Goal: Information Seeking & Learning: Learn about a topic

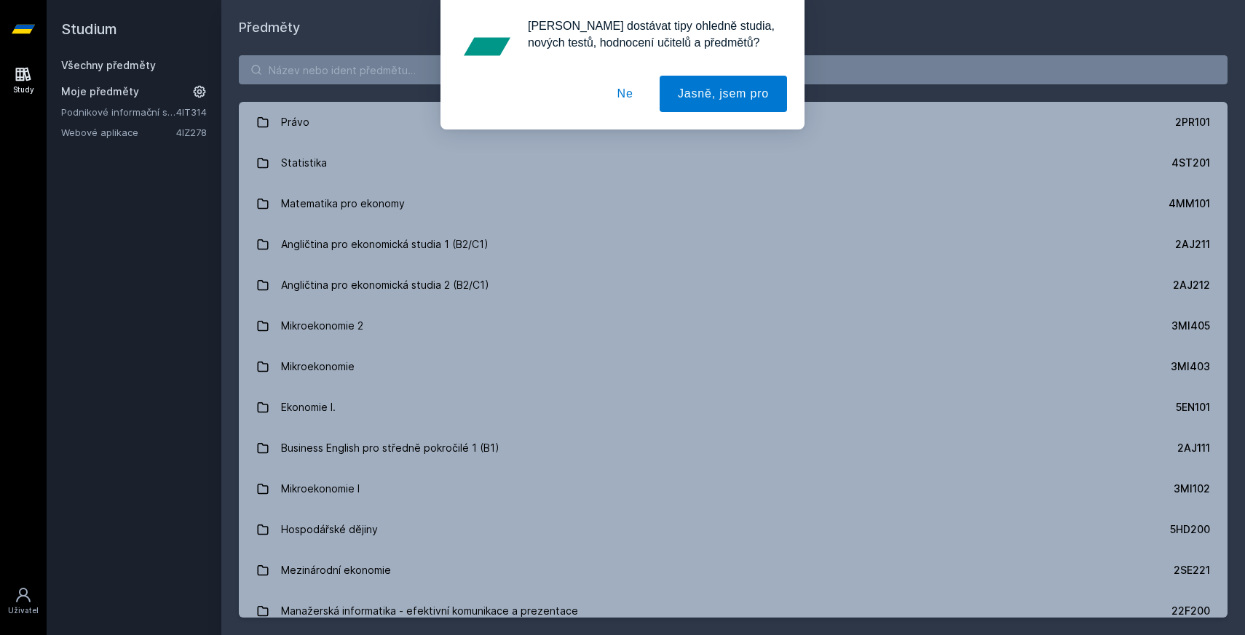
click at [635, 90] on button "Ne" at bounding box center [625, 94] width 52 height 36
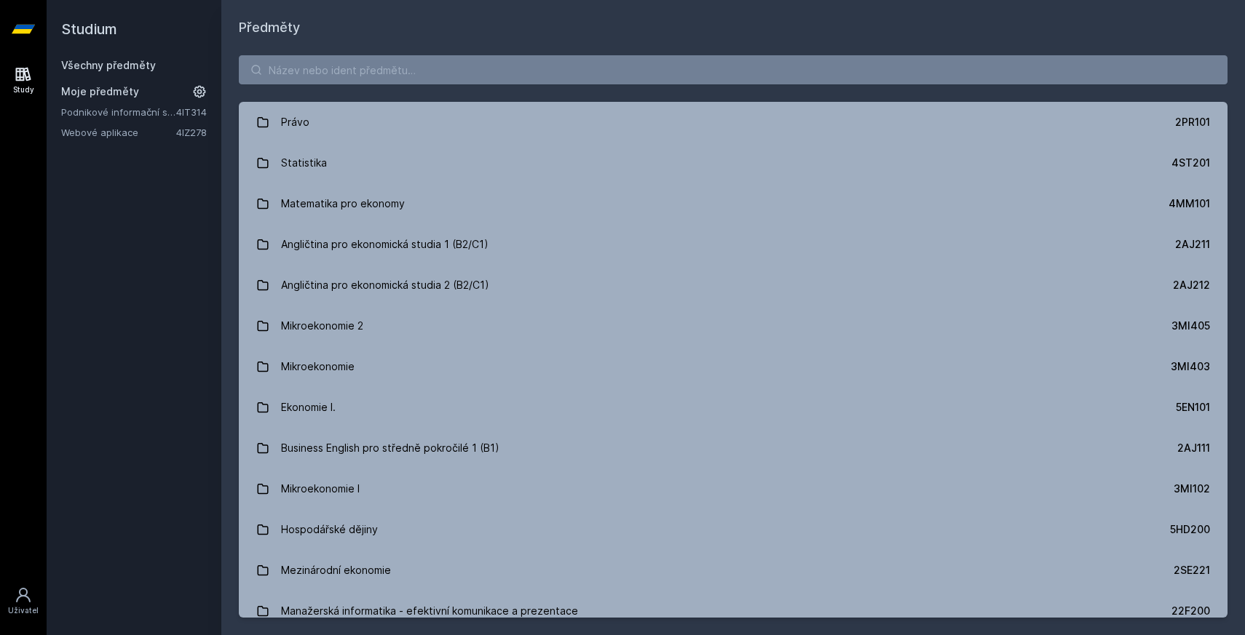
click at [635, 72] on div "[PERSON_NAME] dostávat tipy ohledně studia, nových testů, hodnocení učitelů a p…" at bounding box center [622, 65] width 1245 height 130
click at [632, 66] on input "search" at bounding box center [733, 69] width 988 height 29
paste input "4IT420"
type input "4IT420"
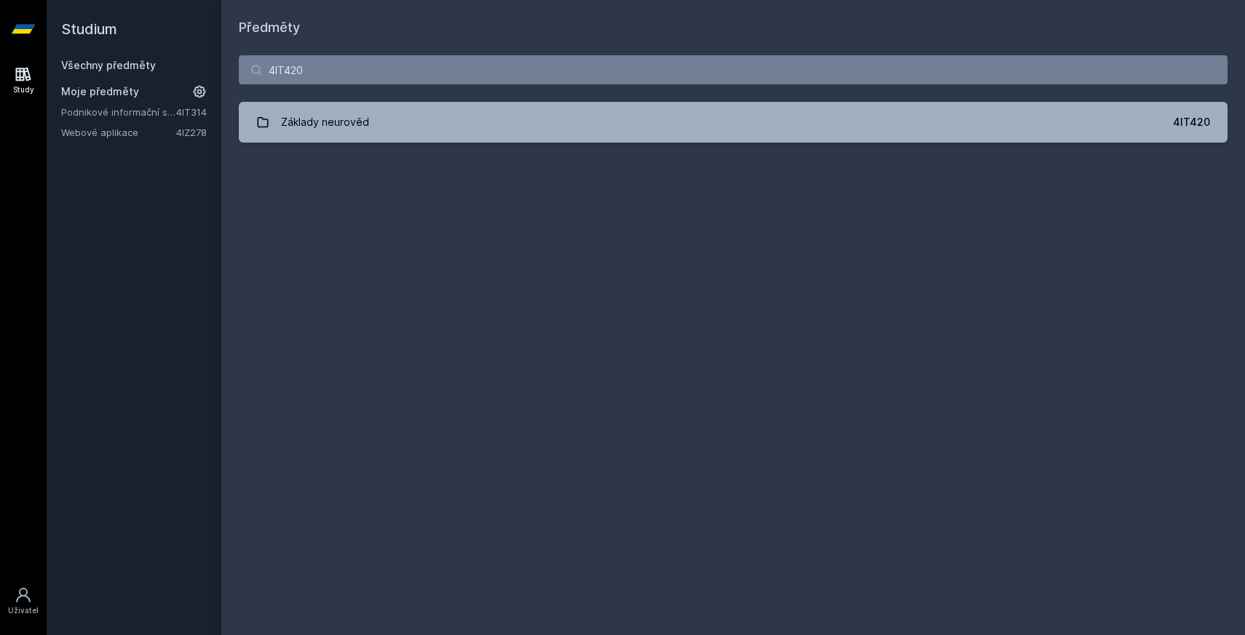
click at [392, 151] on div "4IT420 Základy neurověd 4IT420 Jejda, něco se pokazilo." at bounding box center [732, 99] width 1023 height 122
click at [392, 145] on div "4IT420 Základy neurověd 4IT420 Jejda, něco se pokazilo." at bounding box center [732, 99] width 1023 height 122
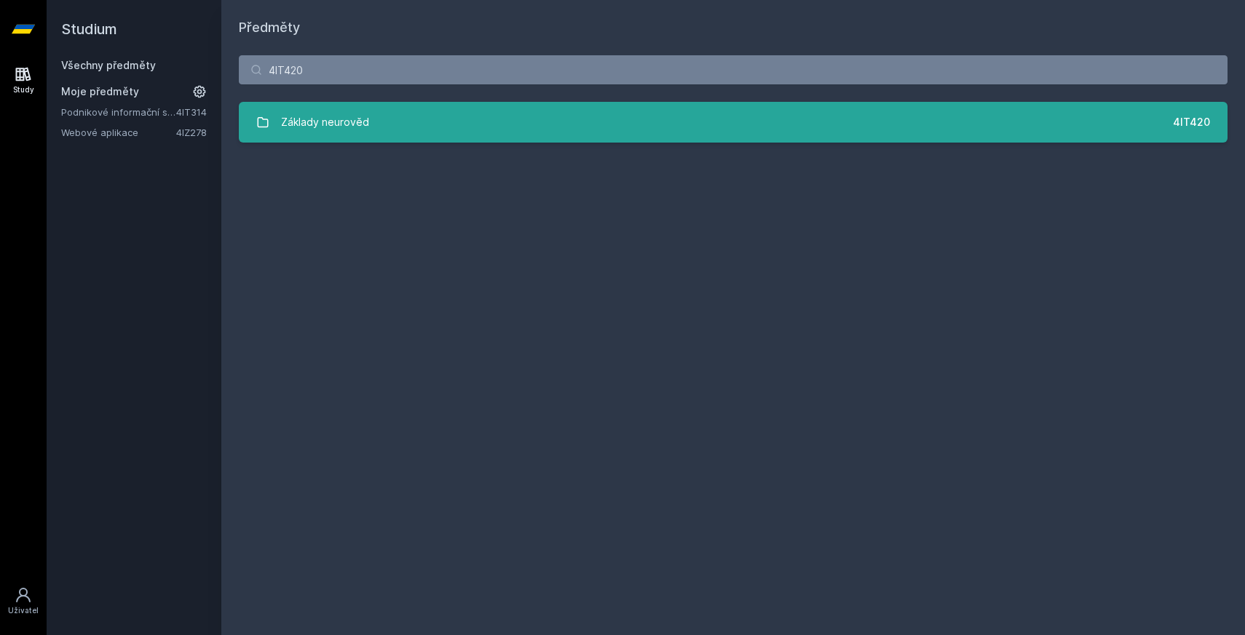
click at [426, 131] on link "Základy neurověd 4IT420" at bounding box center [733, 122] width 988 height 41
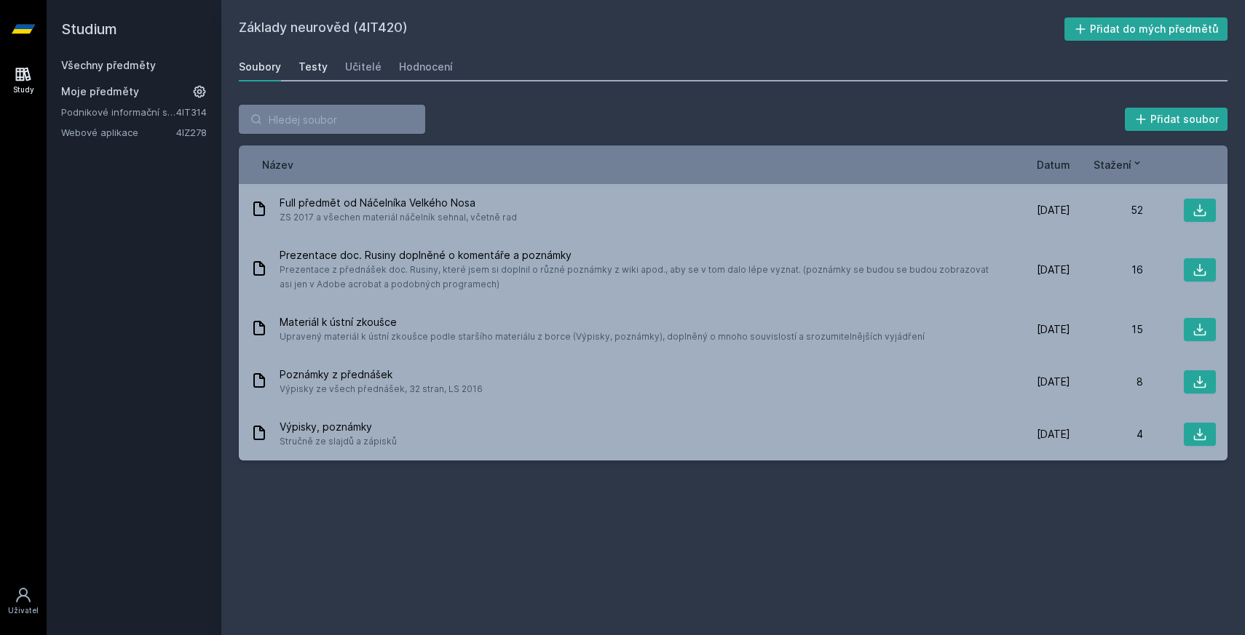
click at [320, 72] on div "Testy" at bounding box center [312, 67] width 29 height 15
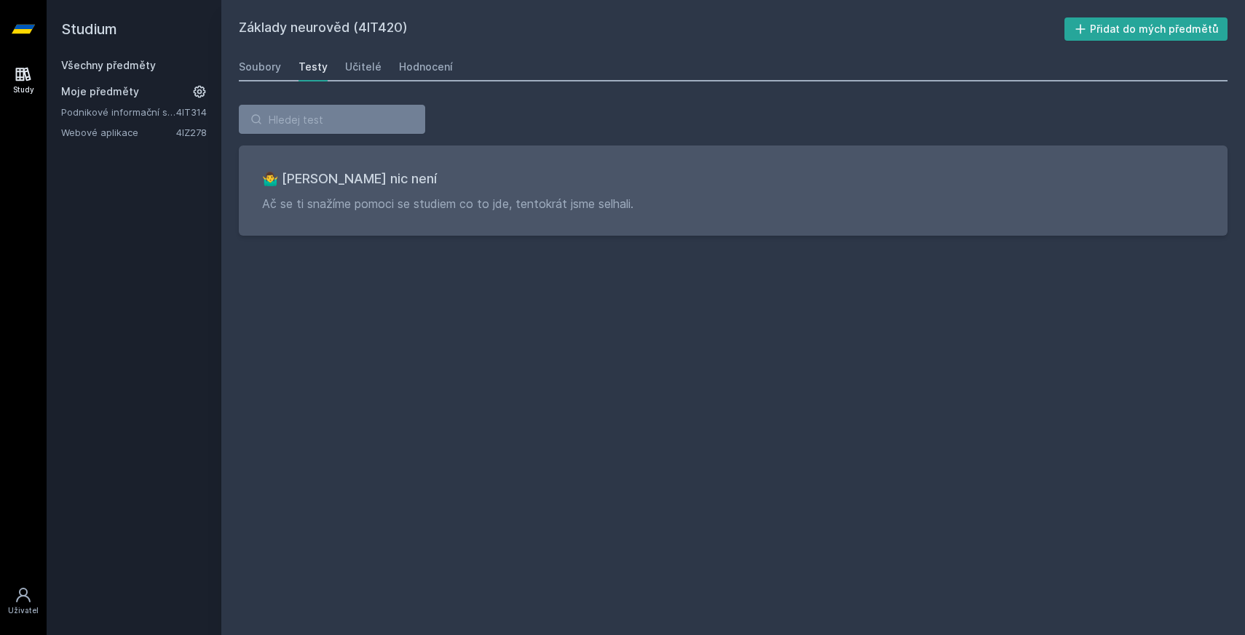
click at [333, 71] on div "Soubory Testy Učitelé Hodnocení" at bounding box center [733, 66] width 988 height 29
click at [380, 70] on div "Soubory Testy Učitelé Hodnocení" at bounding box center [733, 66] width 988 height 29
click at [366, 70] on div "Učitelé" at bounding box center [363, 67] width 36 height 15
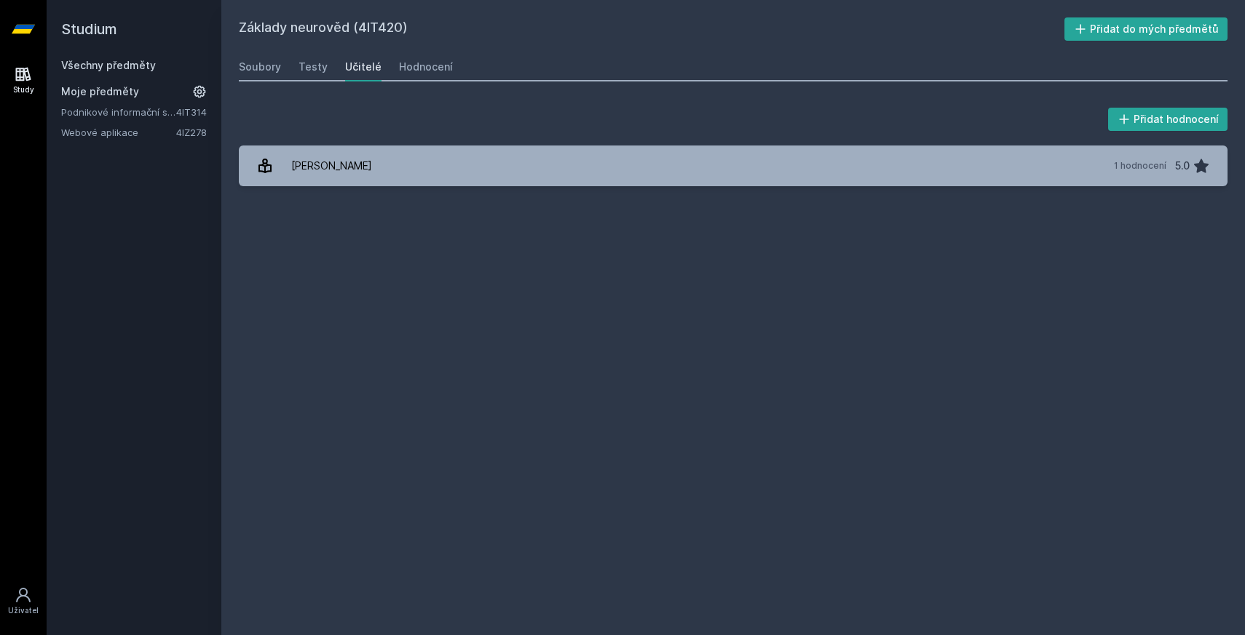
click at [446, 100] on div "Přidat hodnocení [PERSON_NAME] 1 hodnocení 5.0 [PERSON_NAME], něco se pokazilo." at bounding box center [732, 145] width 1023 height 116
click at [405, 79] on link "Hodnocení" at bounding box center [426, 66] width 54 height 29
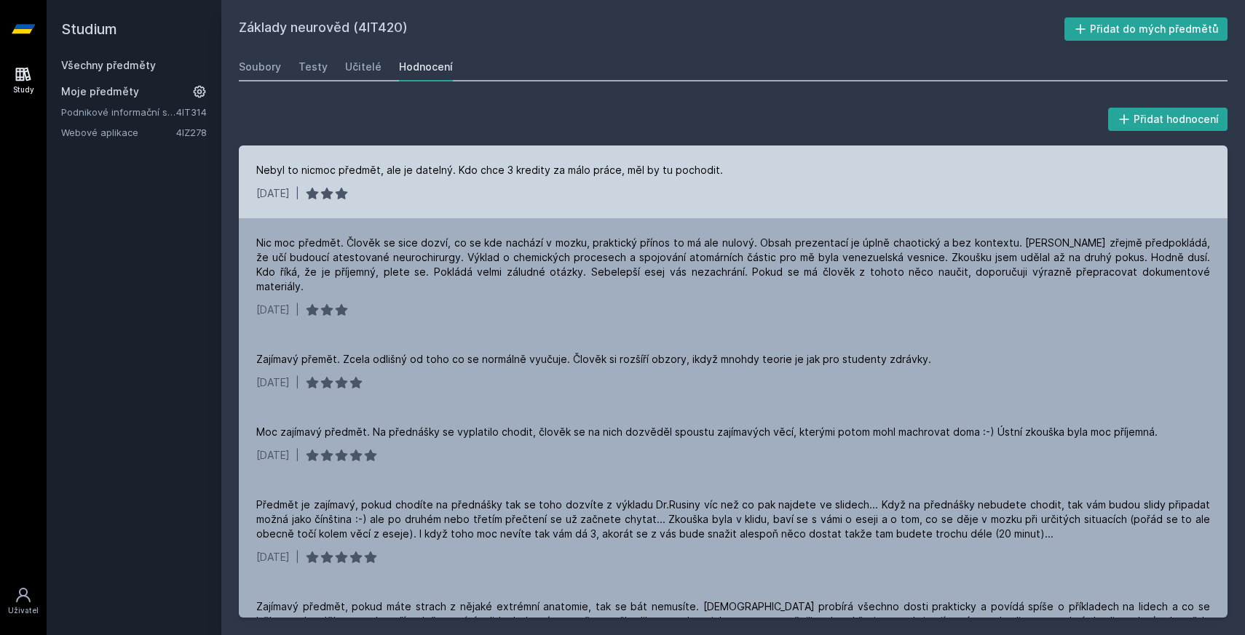
click at [674, 159] on div "Nebyl to nicmoc předmět, ale je datelný. Kdo chce 3 kredity za málo práce, měl …" at bounding box center [733, 182] width 988 height 73
click at [761, 186] on div "Nebyl to nicmoc předmět, ale je datelný. Kdo chce 3 kredity za málo práce, měl …" at bounding box center [733, 182] width 988 height 73
